Goal: Navigation & Orientation: Find specific page/section

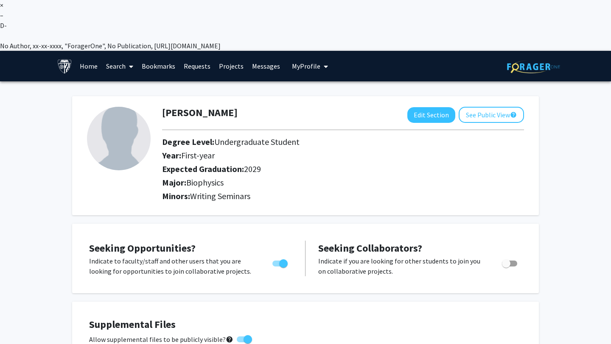
click at [226, 51] on link "Projects" at bounding box center [231, 66] width 33 height 30
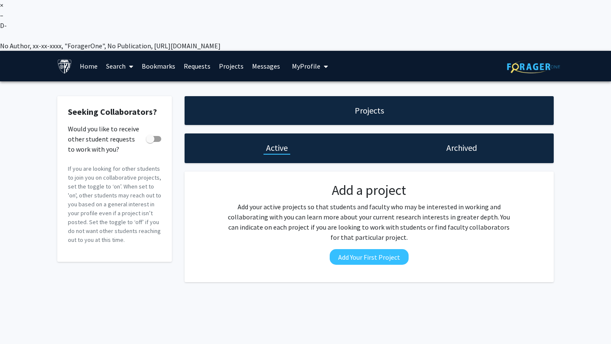
click at [201, 51] on link "Requests" at bounding box center [196, 66] width 35 height 30
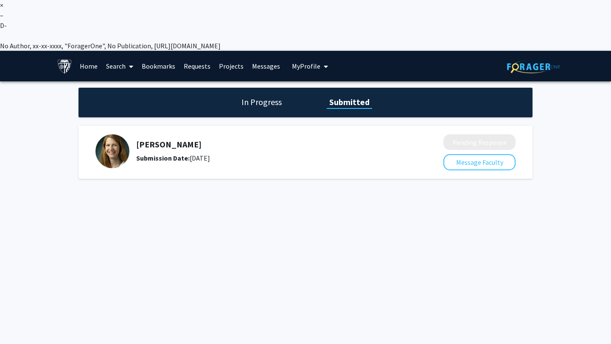
click at [230, 88] on div "In Progress Submitted" at bounding box center [305, 103] width 454 height 30
click at [252, 96] on h1 "In Progress" at bounding box center [261, 102] width 45 height 12
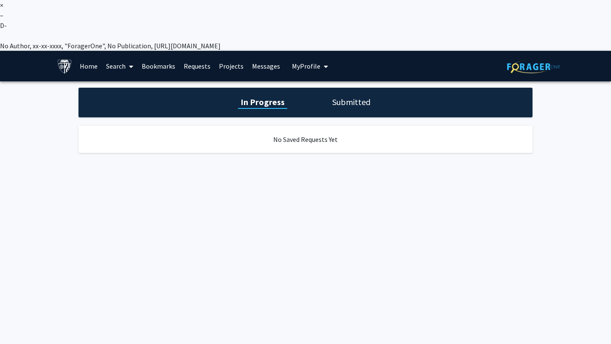
click at [84, 51] on link "Home" at bounding box center [88, 66] width 26 height 30
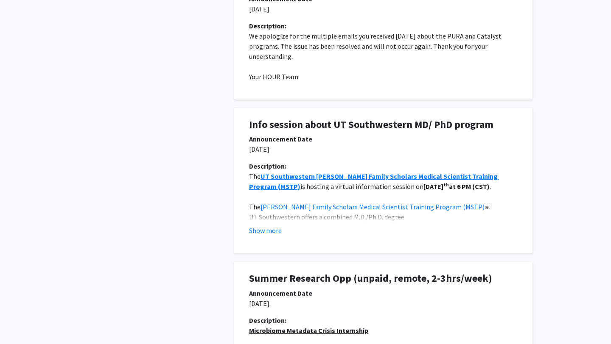
scroll to position [447, 0]
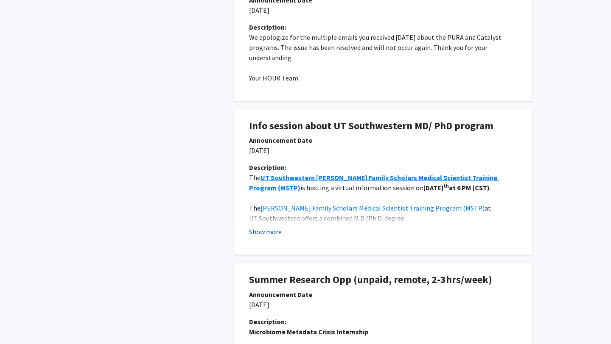
click at [266, 227] on button "Show more" at bounding box center [265, 232] width 33 height 10
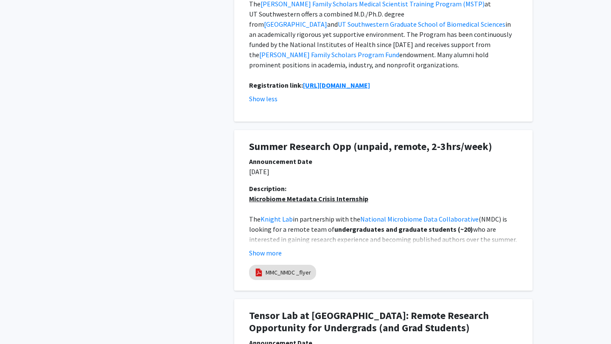
scroll to position [662, 0]
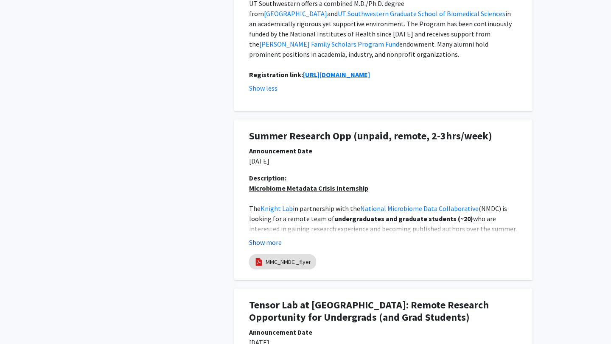
click at [268, 237] on button "Show more" at bounding box center [265, 242] width 33 height 10
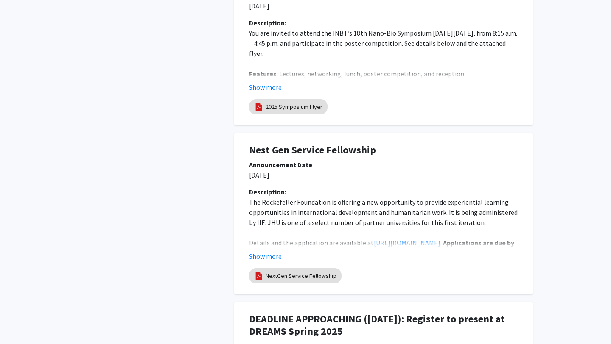
scroll to position [1704, 0]
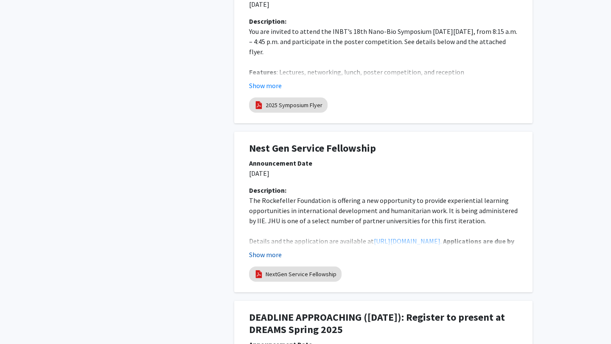
click at [267, 250] on button "Show more" at bounding box center [265, 255] width 33 height 10
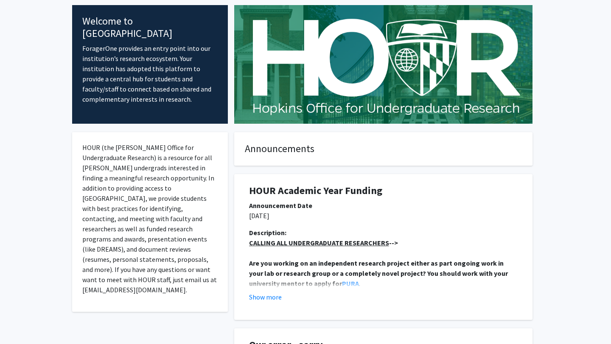
scroll to position [197, 0]
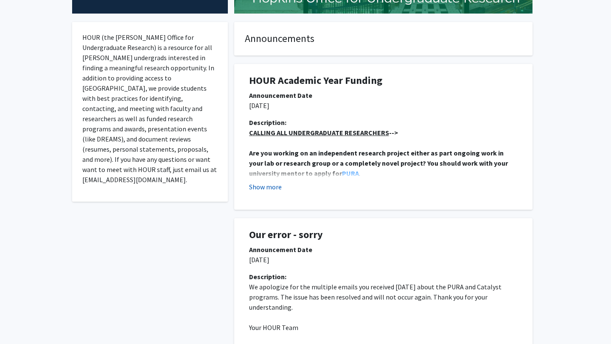
click at [272, 182] on button "Show more" at bounding box center [265, 187] width 33 height 10
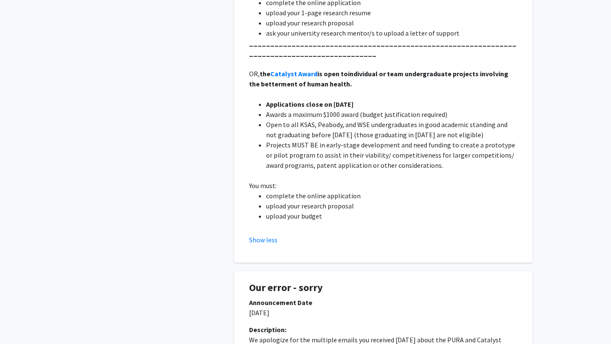
scroll to position [448, 0]
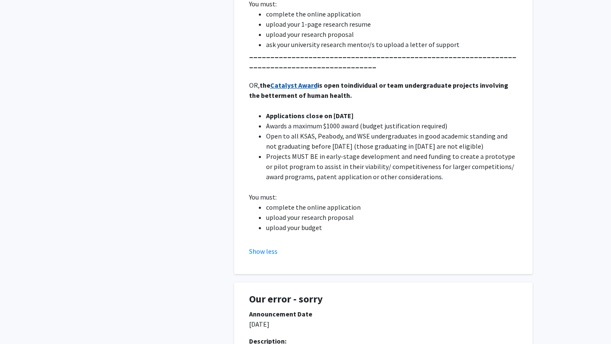
click at [290, 81] on strong "Catalyst Award" at bounding box center [293, 85] width 47 height 8
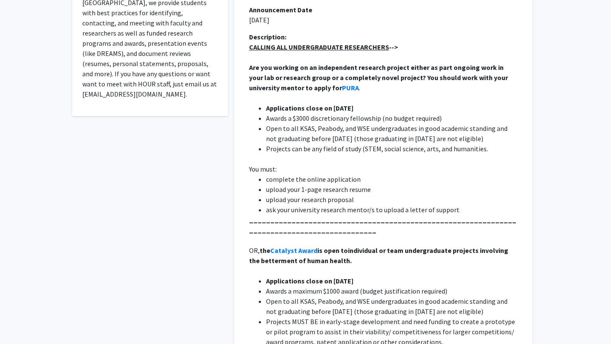
scroll to position [0, 0]
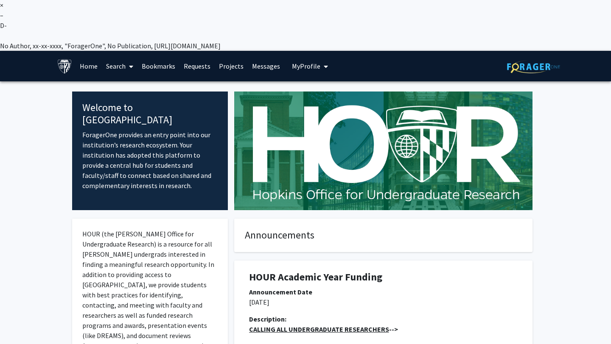
click at [260, 51] on link "Messages" at bounding box center [266, 66] width 36 height 30
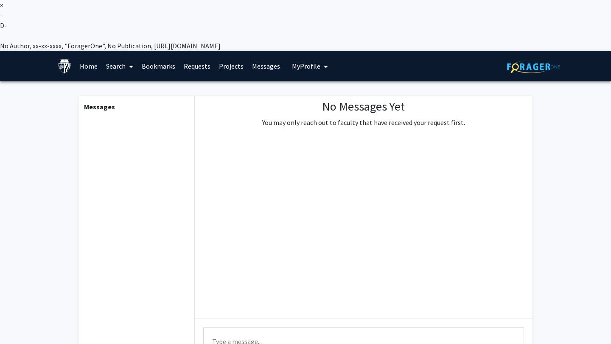
click at [324, 63] on icon "My profile dropdown to access profile and logout" at bounding box center [326, 66] width 4 height 7
